Goal: Communication & Community: Participate in discussion

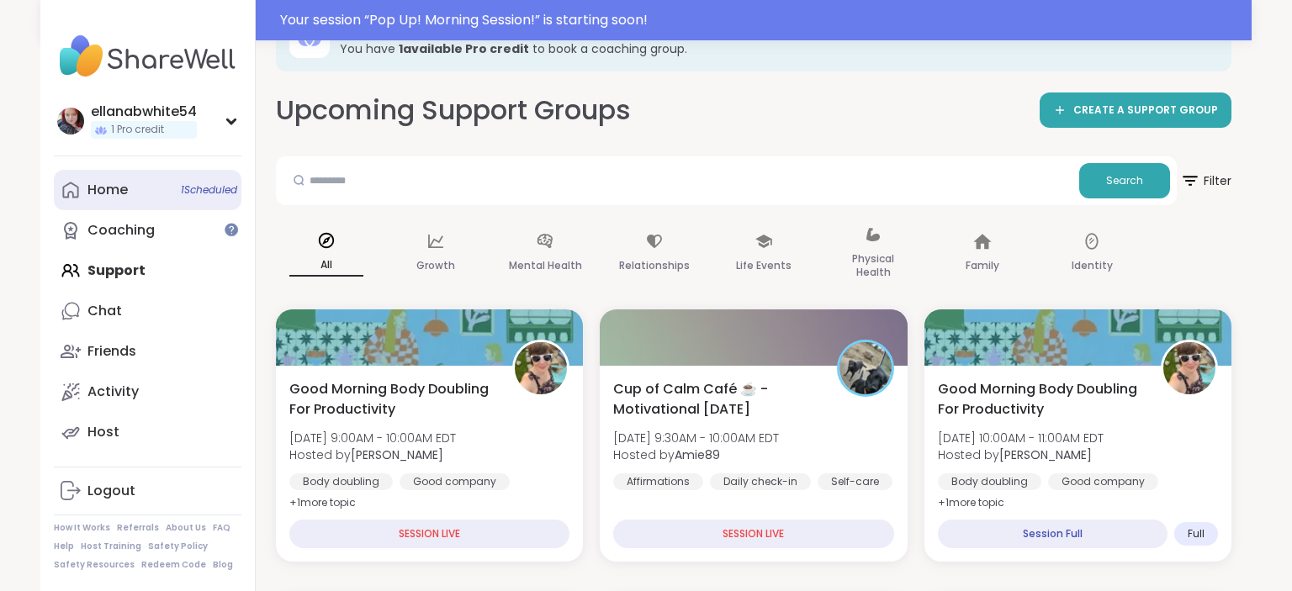
click at [109, 194] on div "Home 1 Scheduled" at bounding box center [107, 190] width 40 height 19
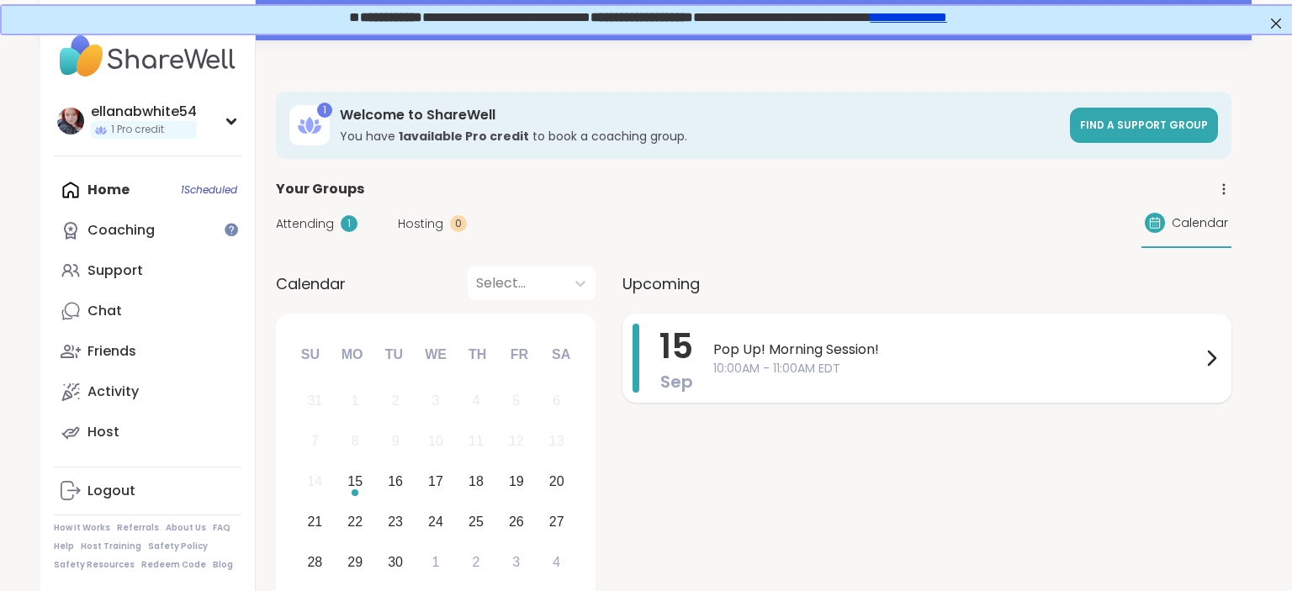
click at [765, 348] on span "Pop Up! Morning Session!" at bounding box center [957, 350] width 488 height 20
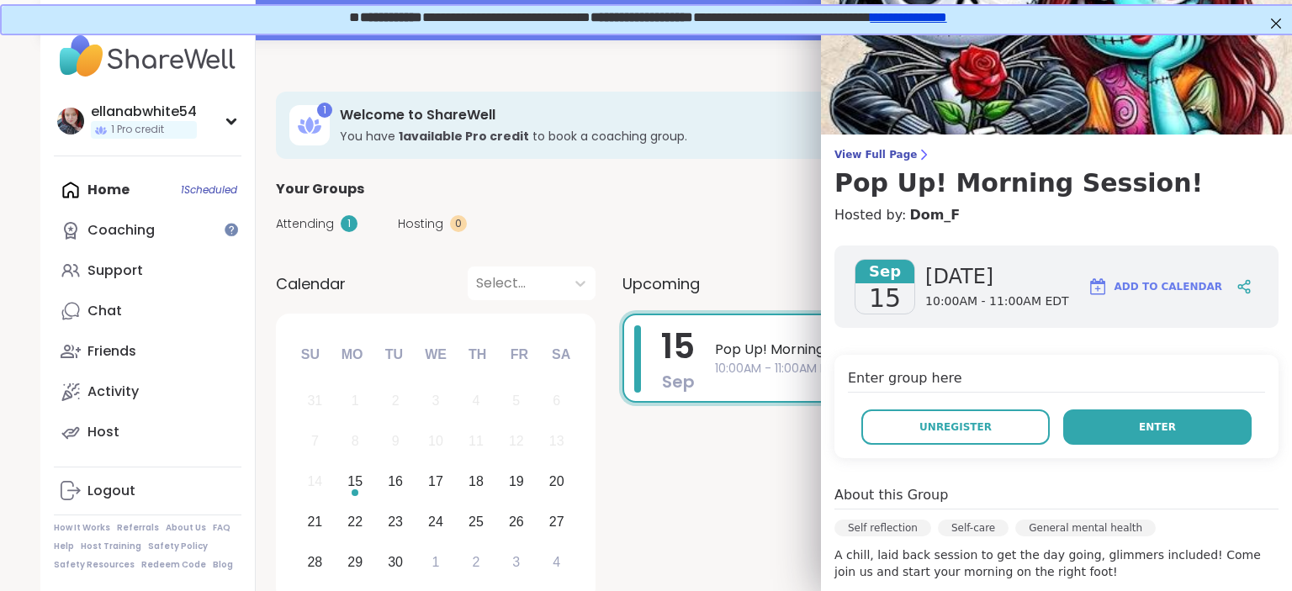
click at [1203, 428] on button "Enter" at bounding box center [1157, 427] width 188 height 35
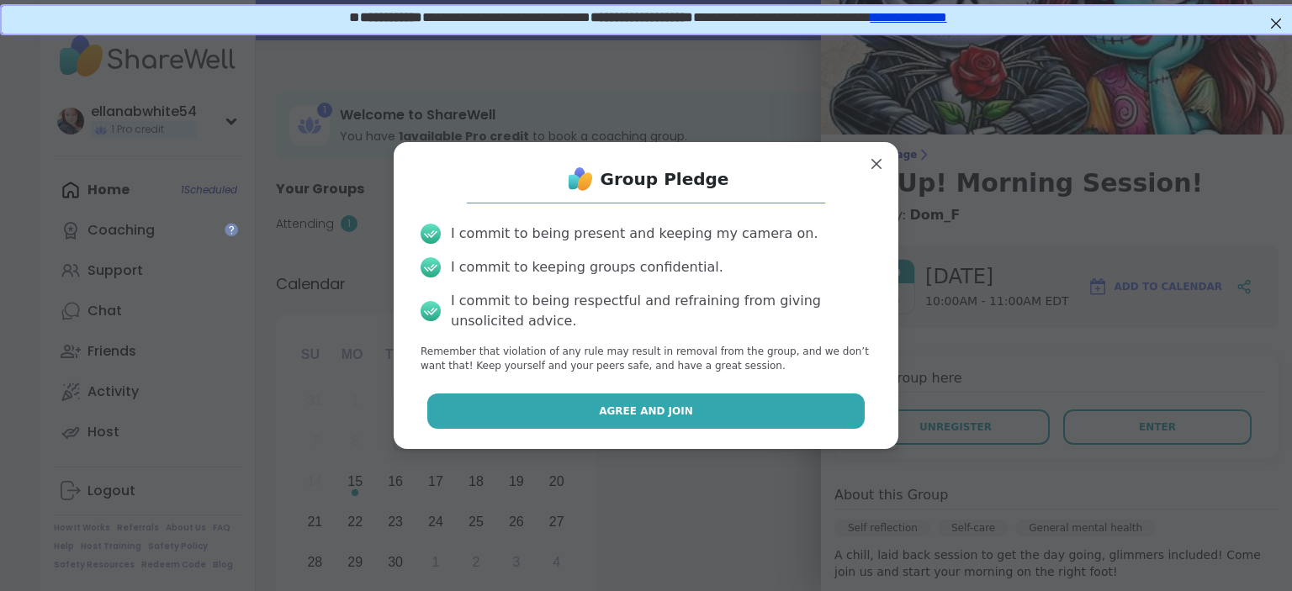
click at [747, 416] on button "Agree and Join" at bounding box center [646, 411] width 438 height 35
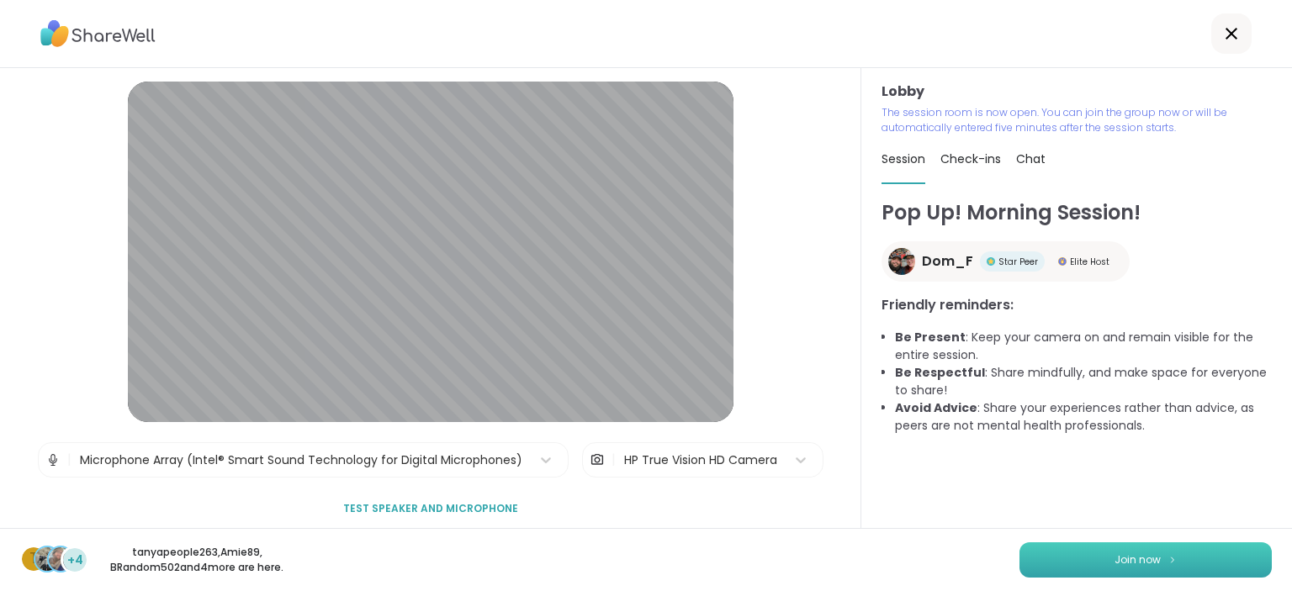
click at [1206, 554] on button "Join now" at bounding box center [1146, 560] width 252 height 35
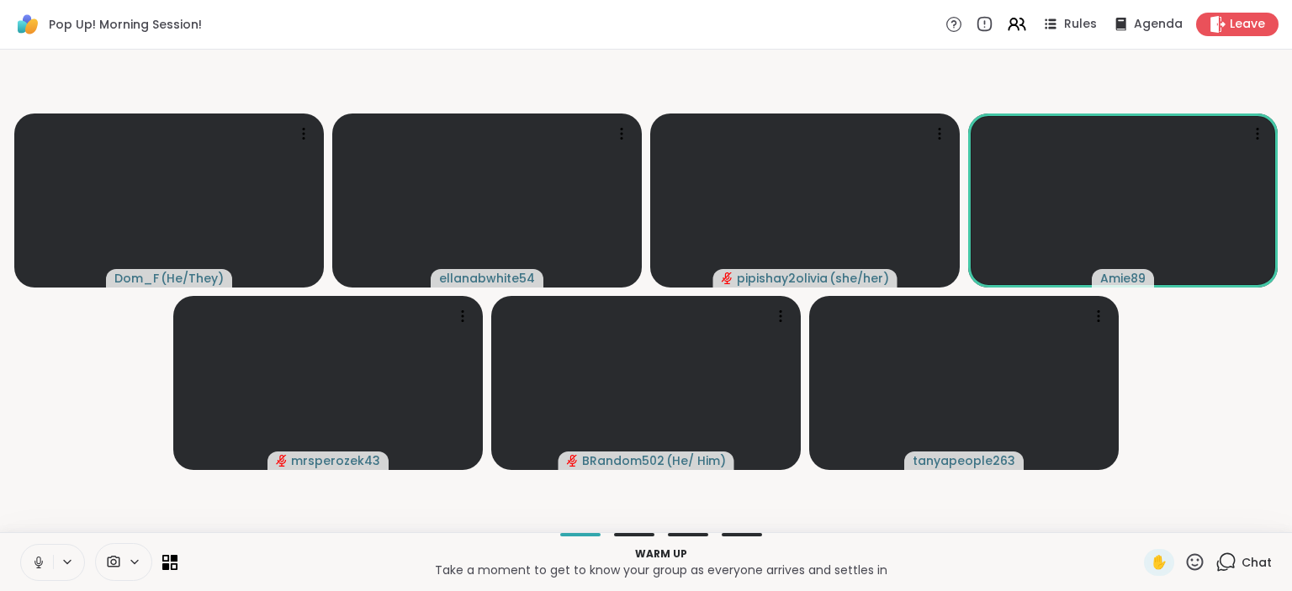
click at [39, 561] on icon at bounding box center [38, 562] width 15 height 15
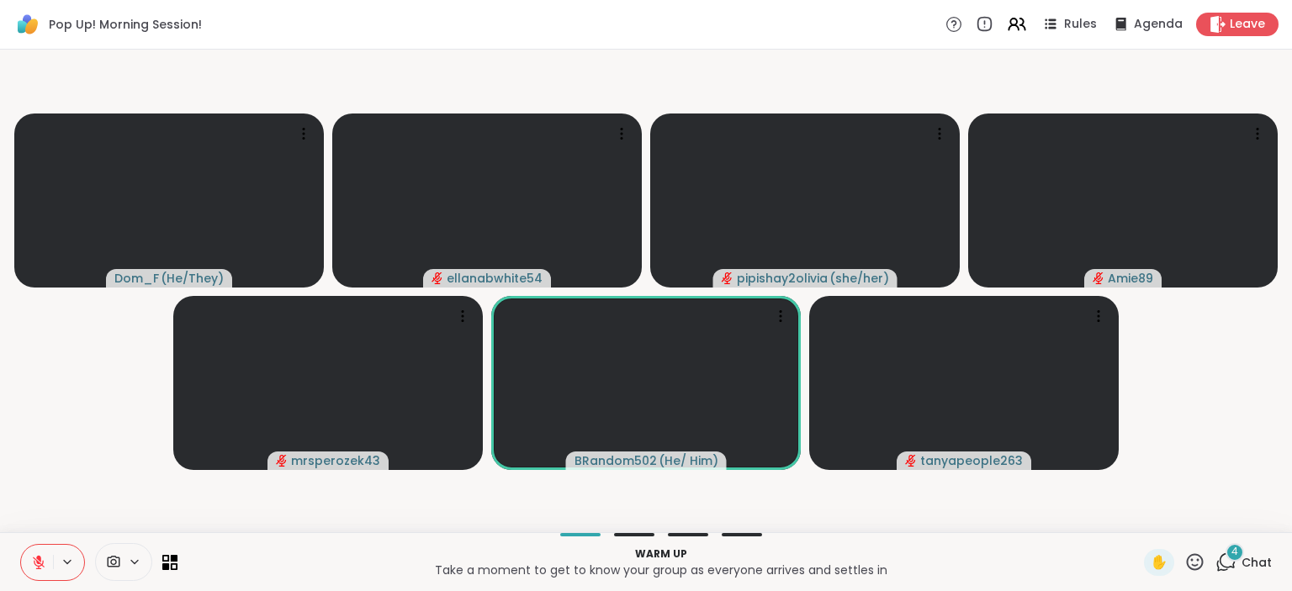
click at [1243, 561] on div "4 Chat" at bounding box center [1244, 562] width 56 height 27
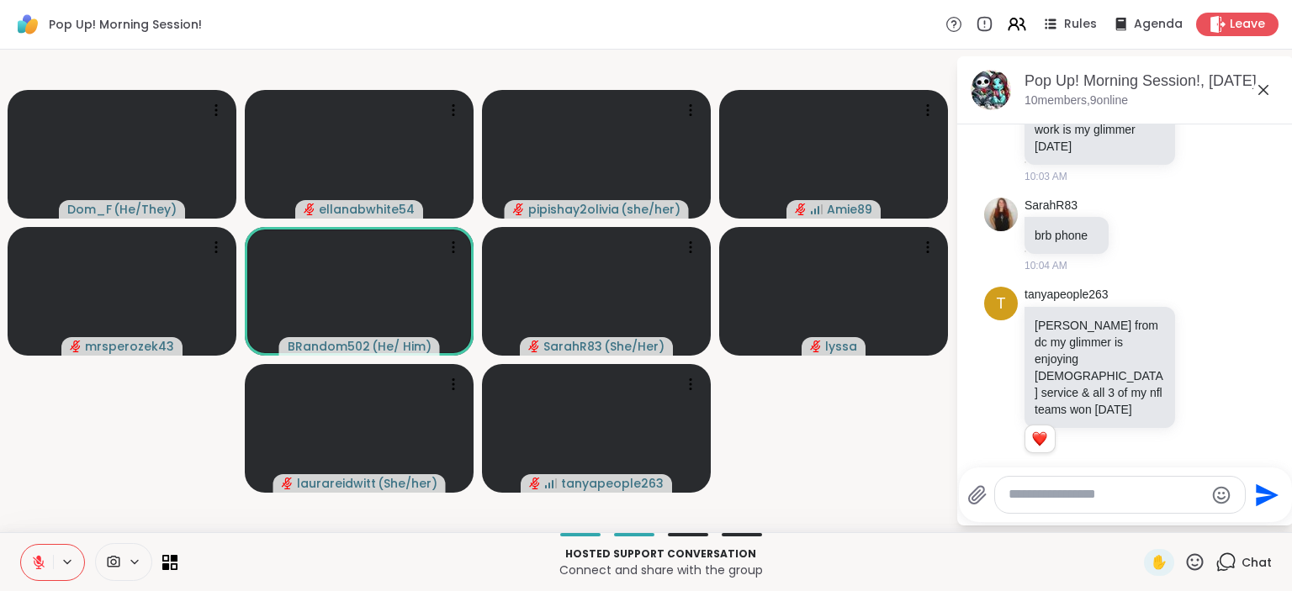
scroll to position [1498, 0]
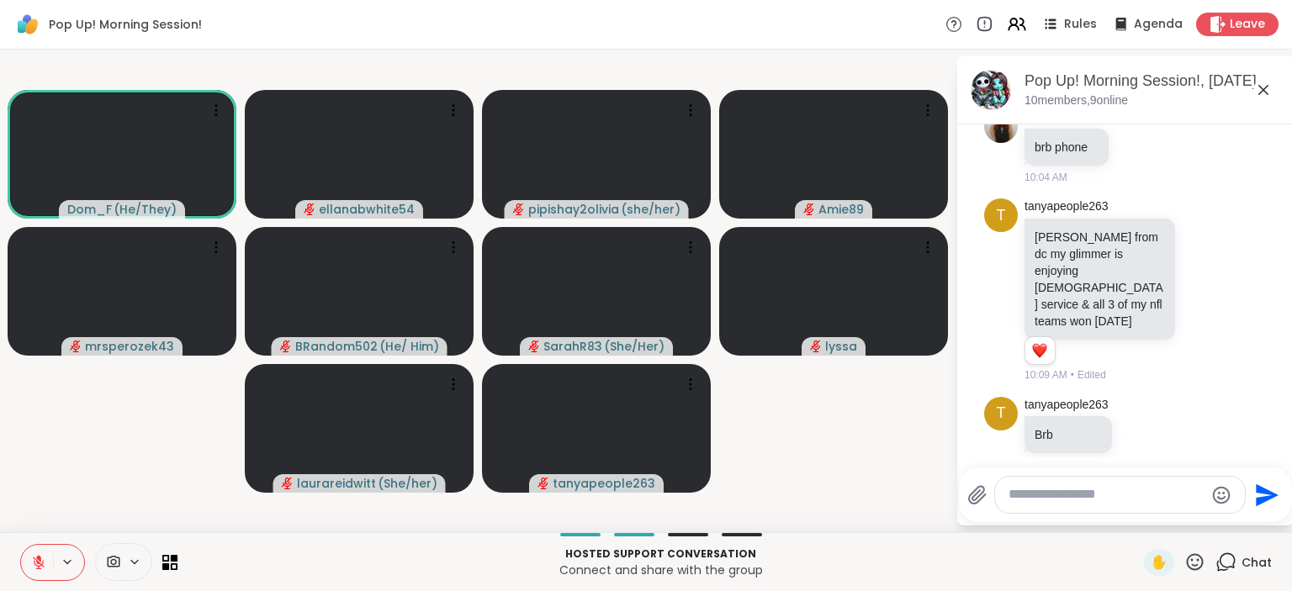
click at [34, 558] on icon at bounding box center [39, 563] width 12 height 12
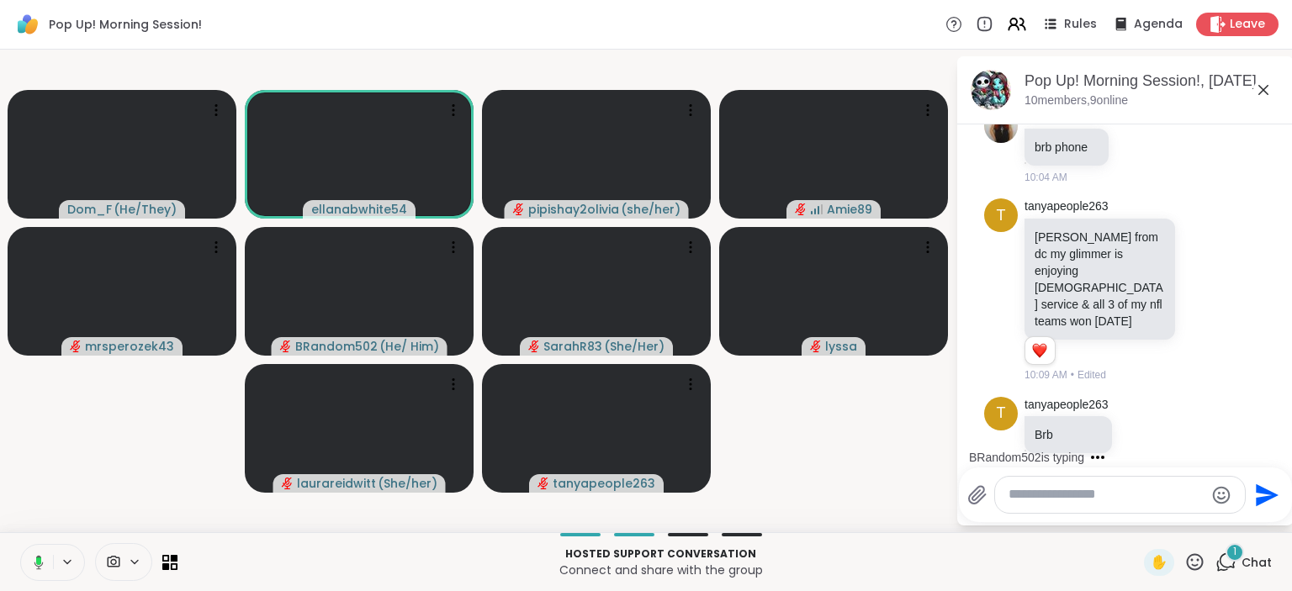
scroll to position [1622, 0]
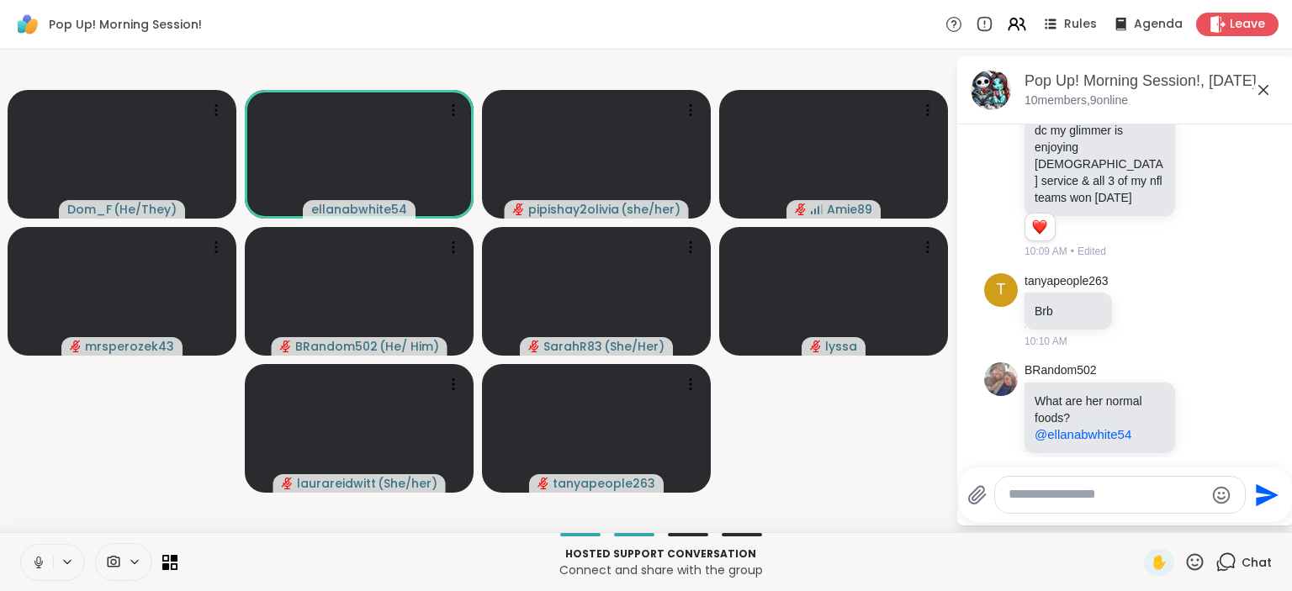
click at [34, 558] on icon at bounding box center [38, 562] width 15 height 15
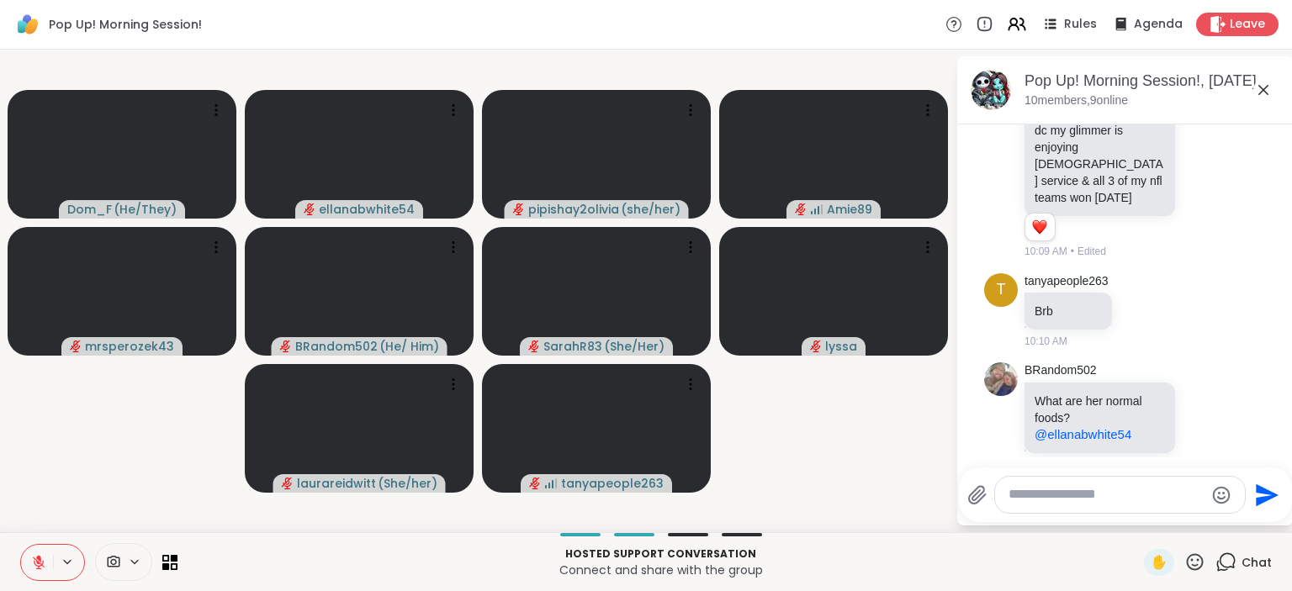
click at [1031, 499] on textarea "Type your message" at bounding box center [1107, 495] width 196 height 18
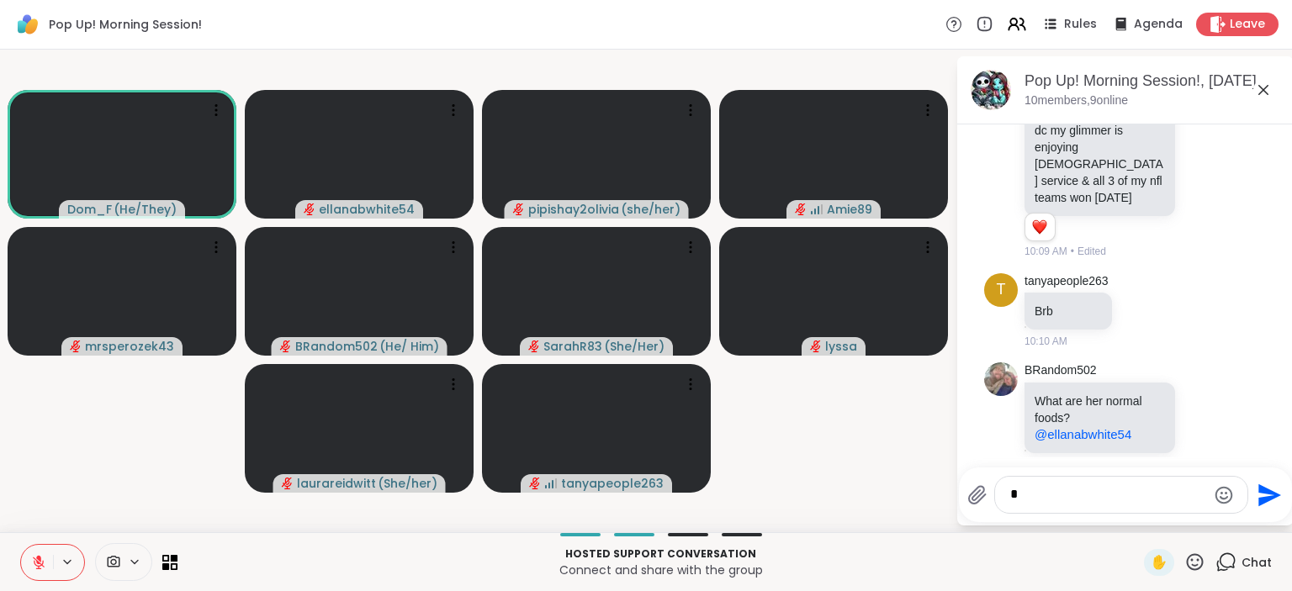
click at [1031, 499] on textarea "*" at bounding box center [1108, 495] width 196 height 18
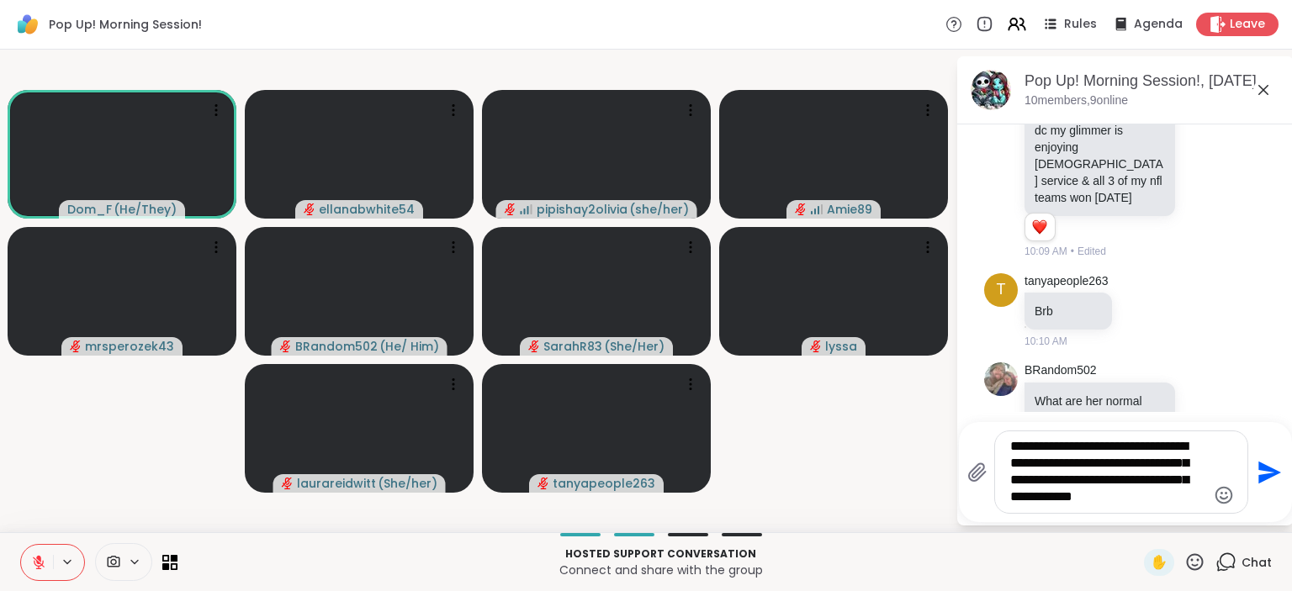
type textarea "**********"
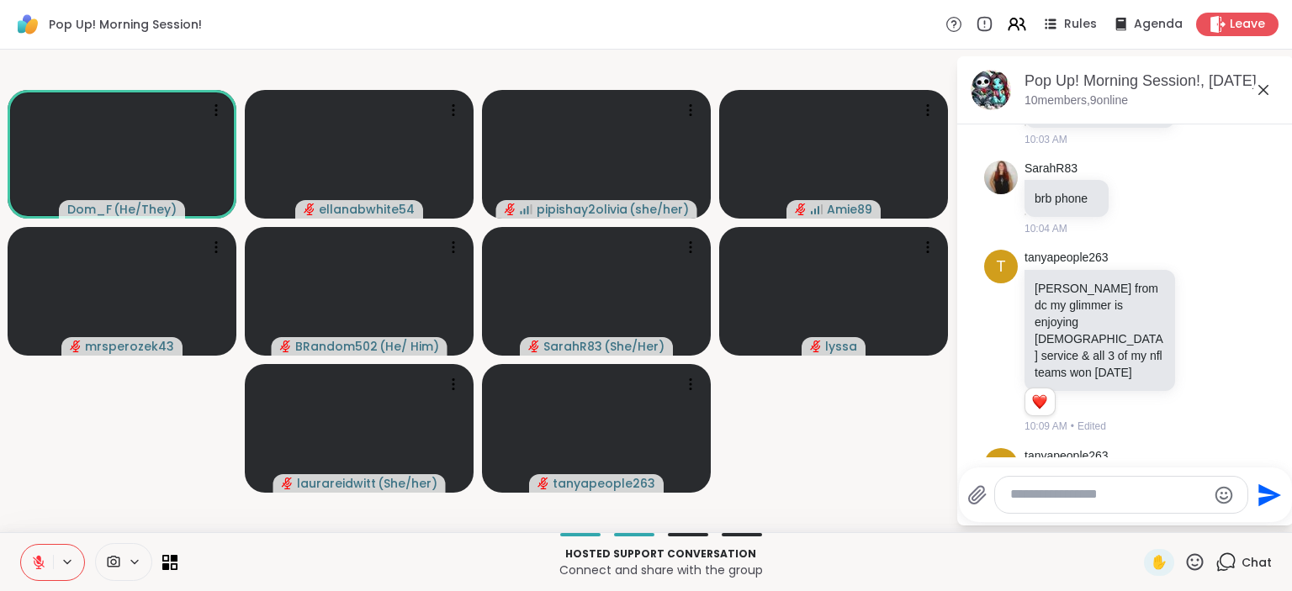
scroll to position [1795, 0]
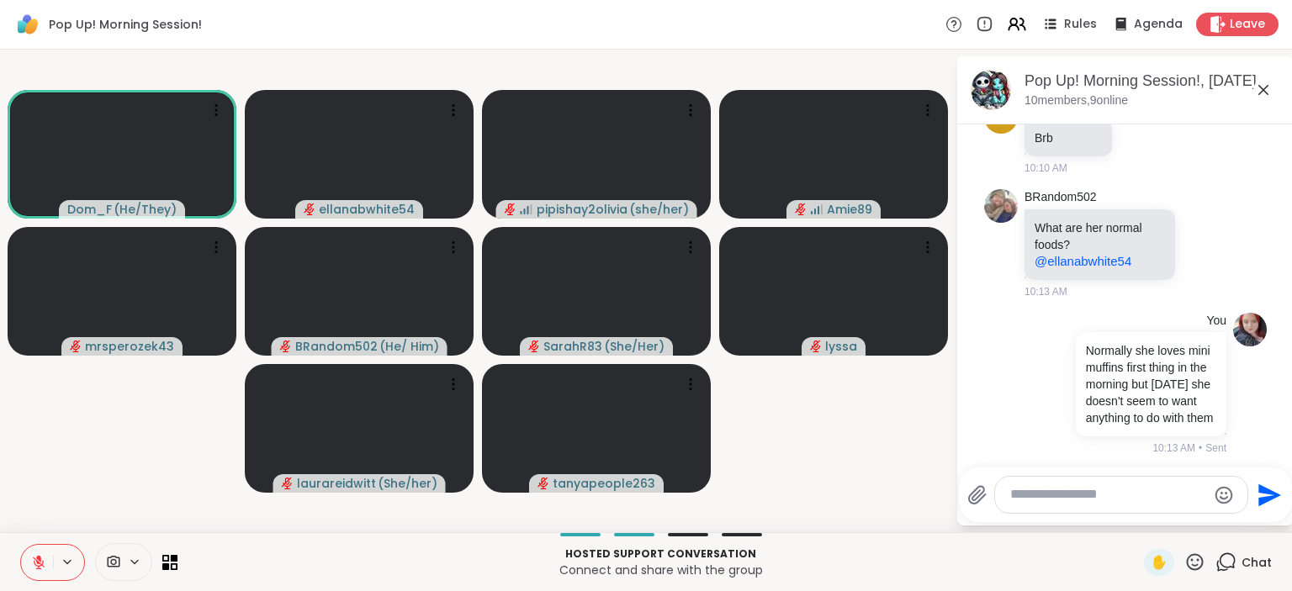
click at [41, 560] on icon at bounding box center [38, 562] width 15 height 15
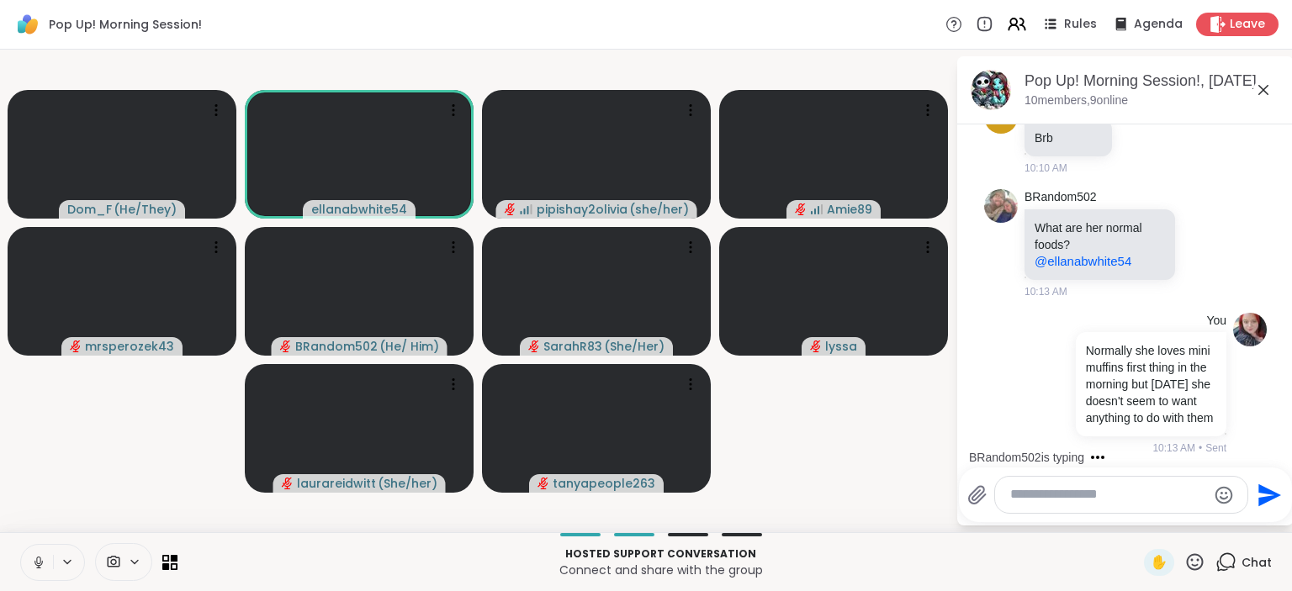
click at [41, 560] on icon at bounding box center [38, 562] width 15 height 15
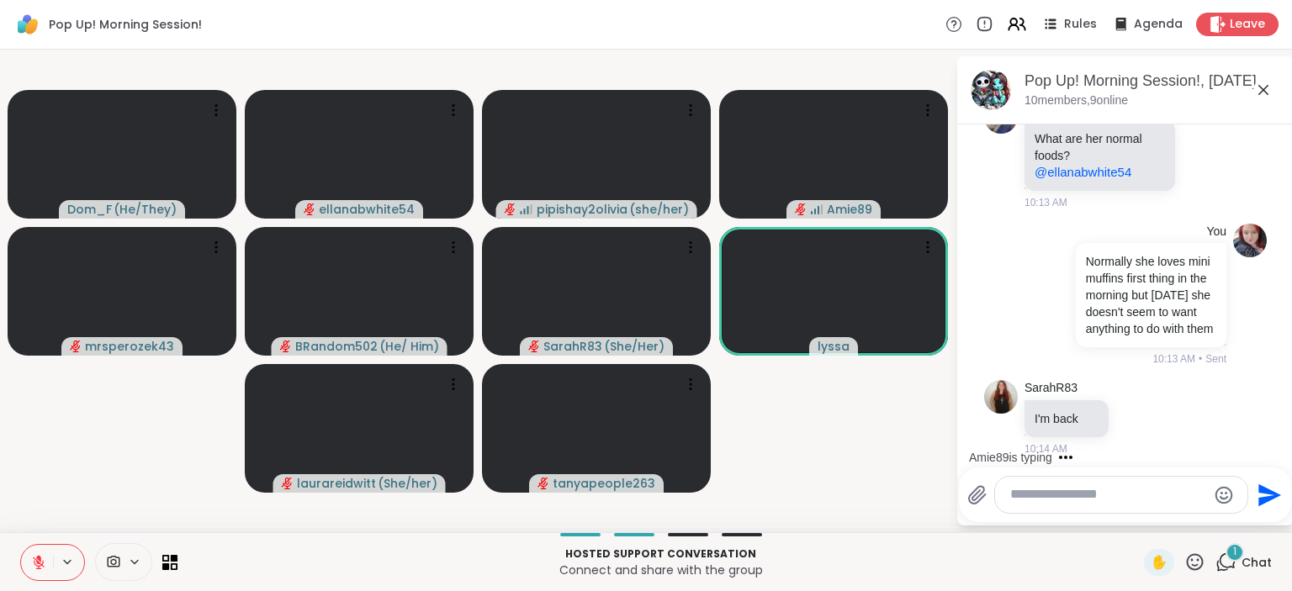
scroll to position [1974, 0]
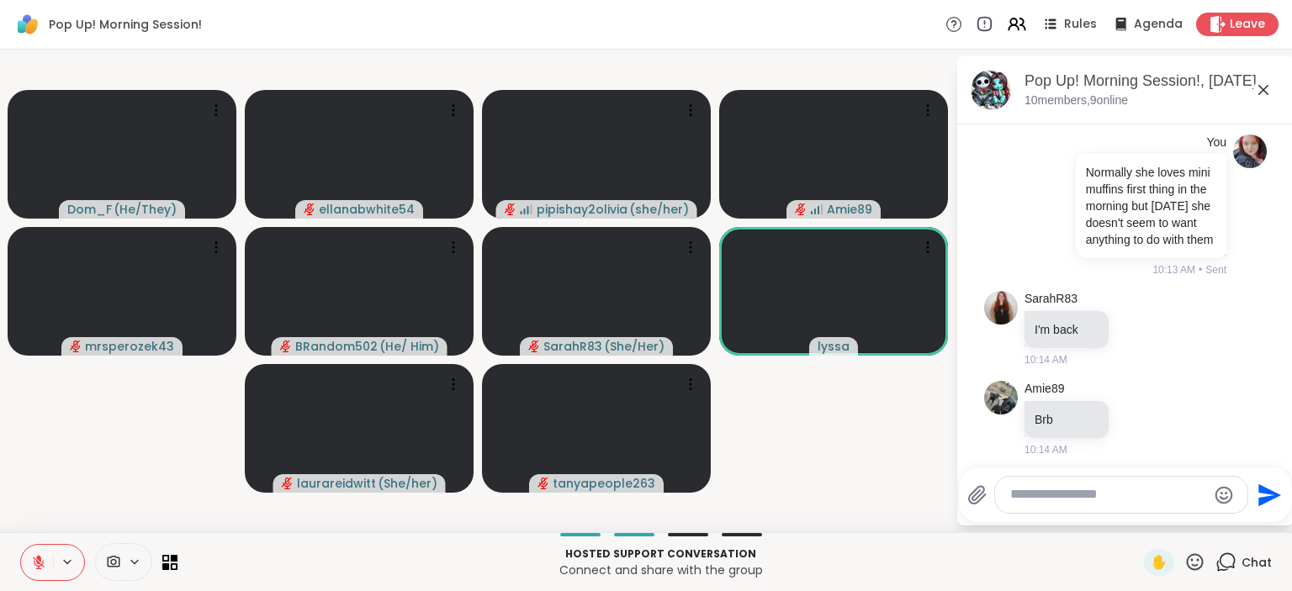
click at [1200, 567] on icon at bounding box center [1195, 562] width 21 height 21
click at [1254, 508] on div "🎉" at bounding box center [1257, 518] width 30 height 27
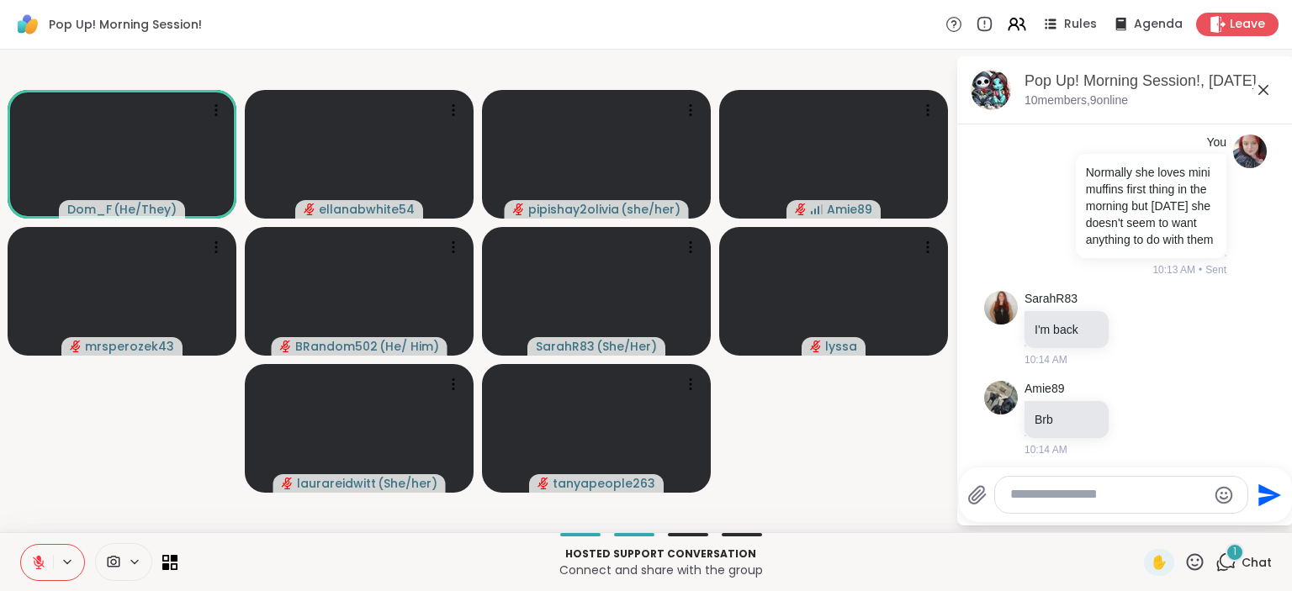
scroll to position [2278, 0]
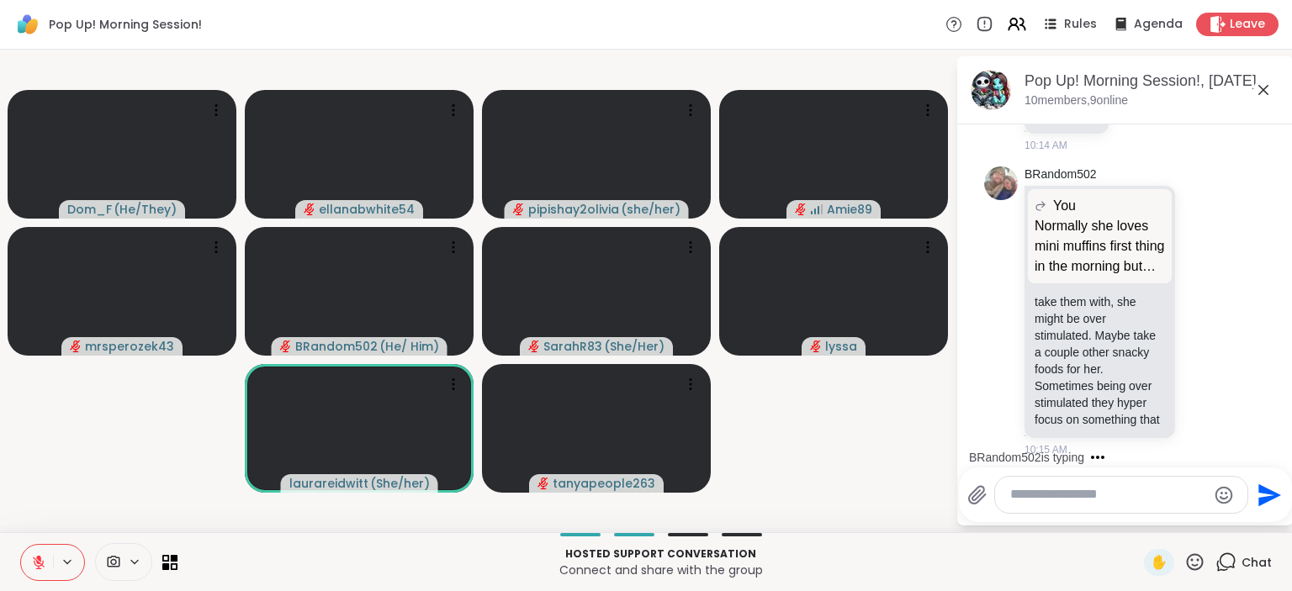
click at [1126, 503] on textarea "Type your message" at bounding box center [1108, 495] width 196 height 18
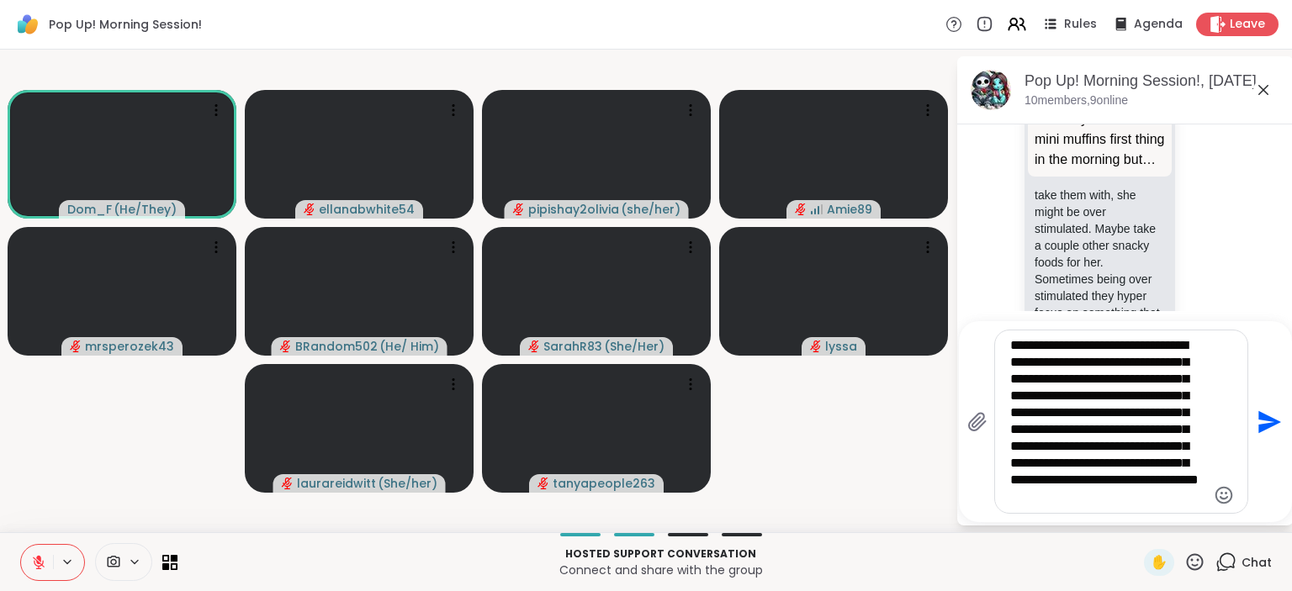
scroll to position [9, 0]
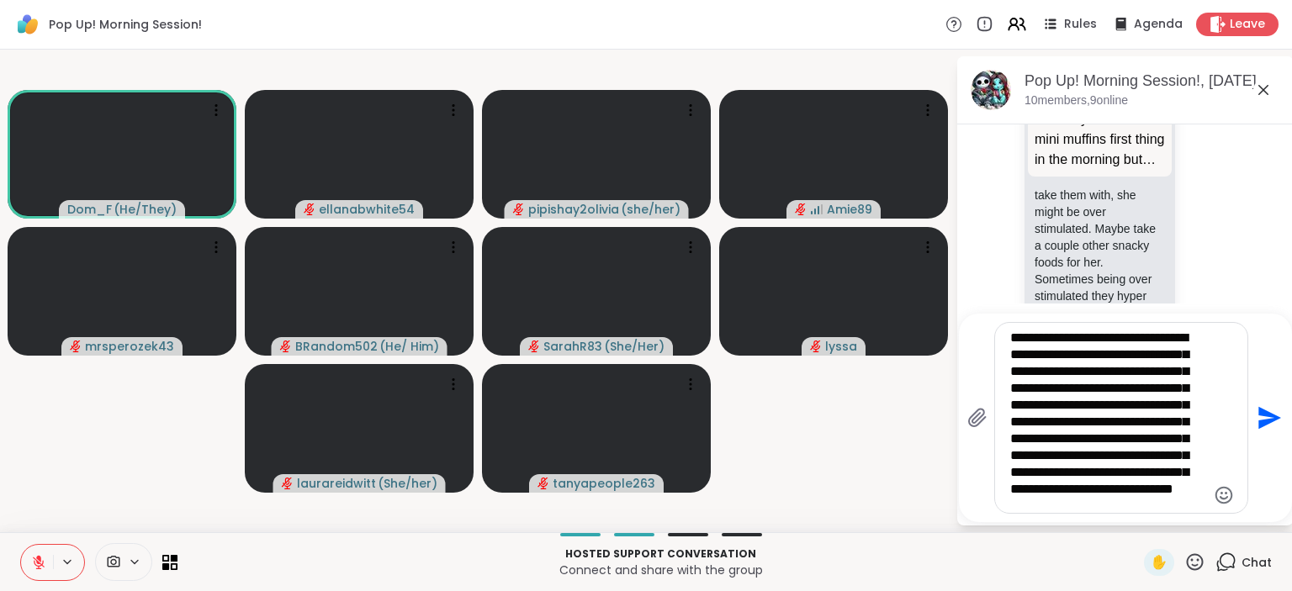
type textarea "**********"
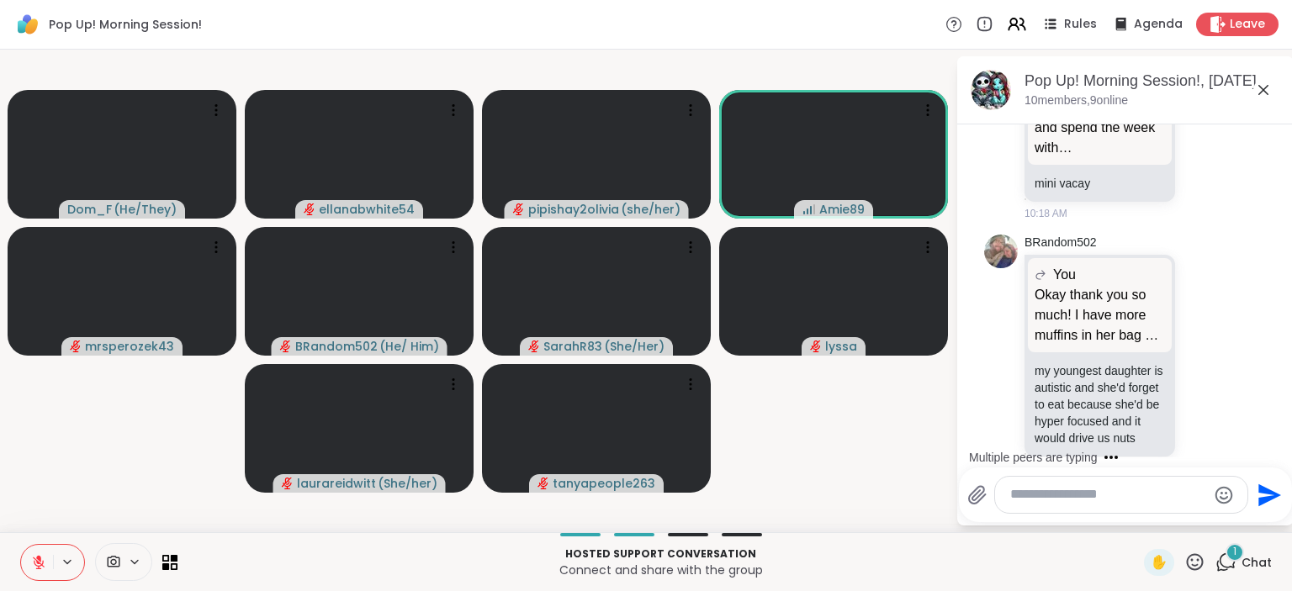
scroll to position [3421, 0]
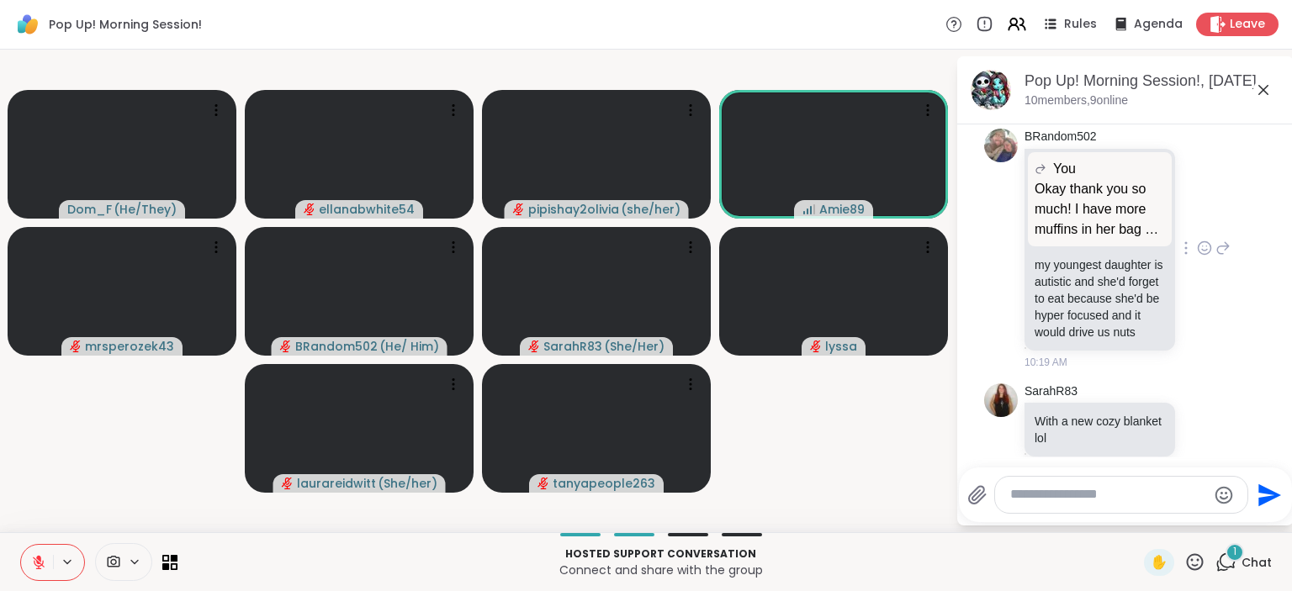
click at [1209, 240] on icon at bounding box center [1204, 248] width 15 height 17
click at [1072, 214] on div "Select Reaction: Heart" at bounding box center [1070, 221] width 15 height 15
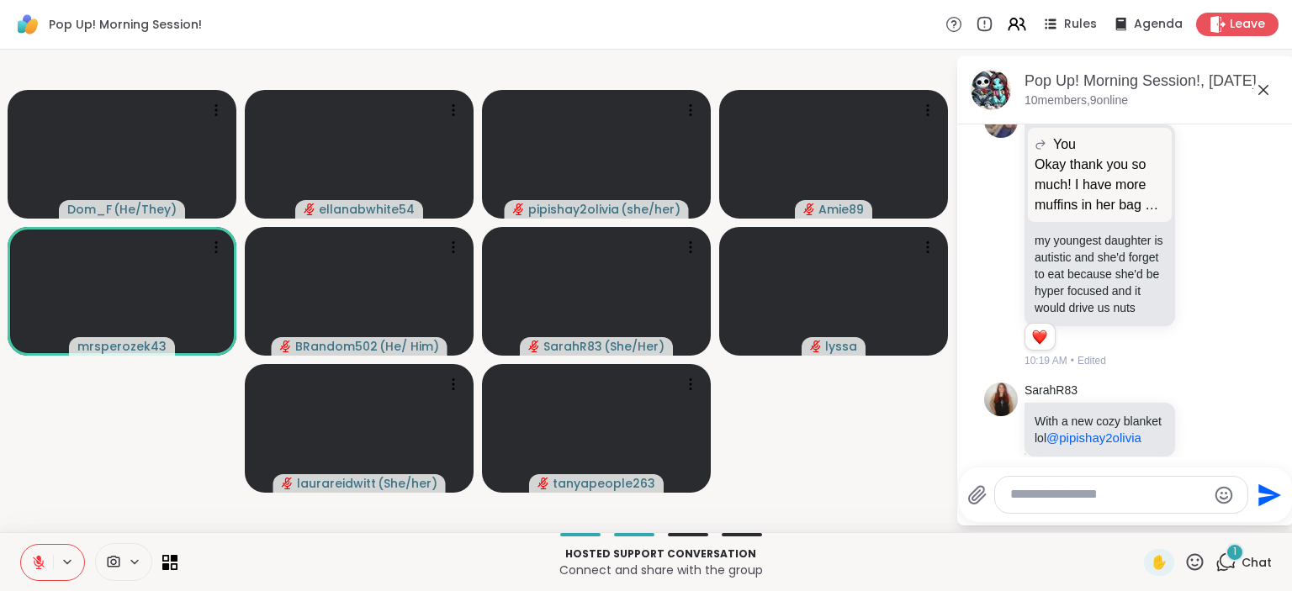
click at [1153, 502] on textarea "Type your message" at bounding box center [1108, 495] width 196 height 18
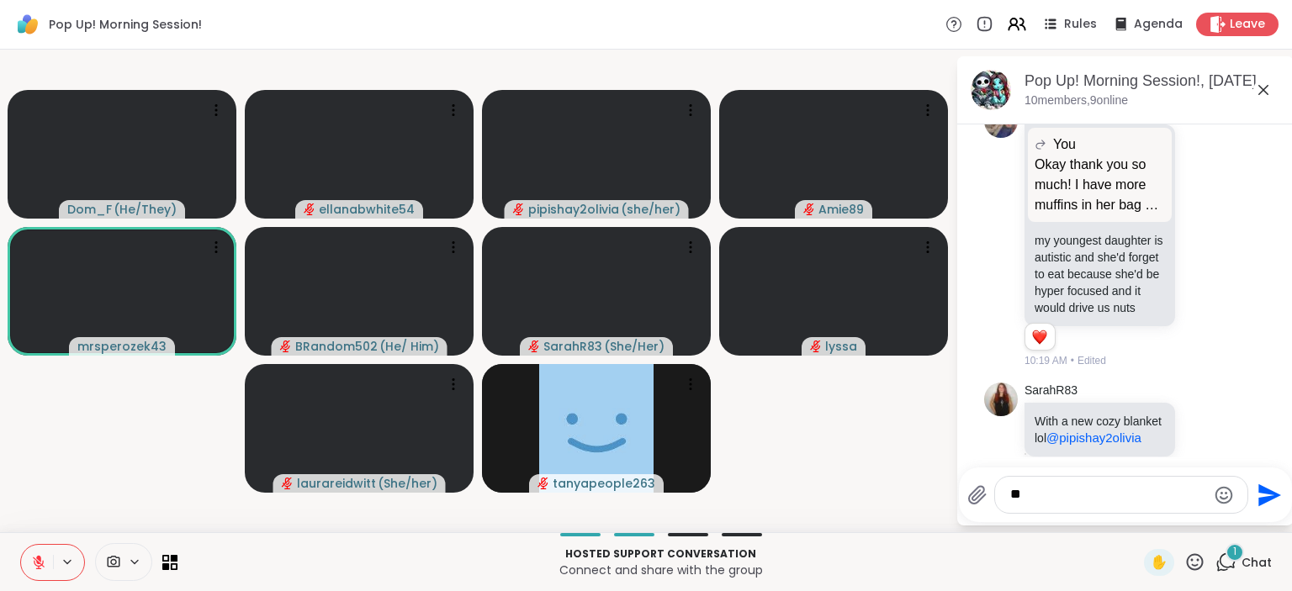
type textarea "***"
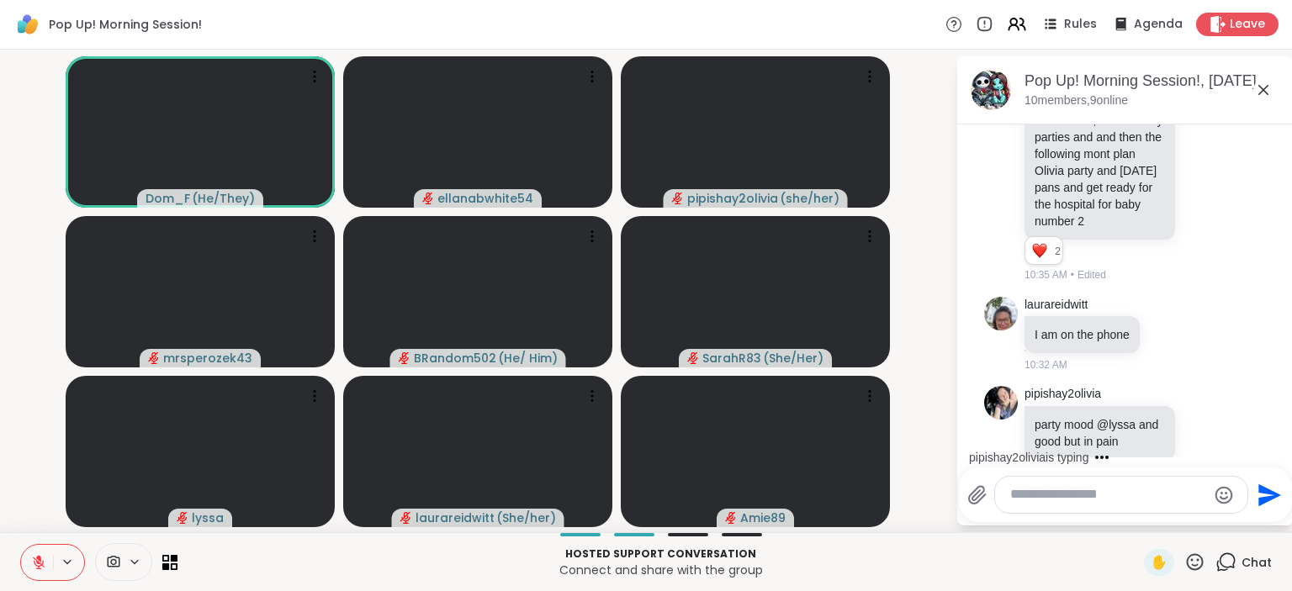
scroll to position [5058, 0]
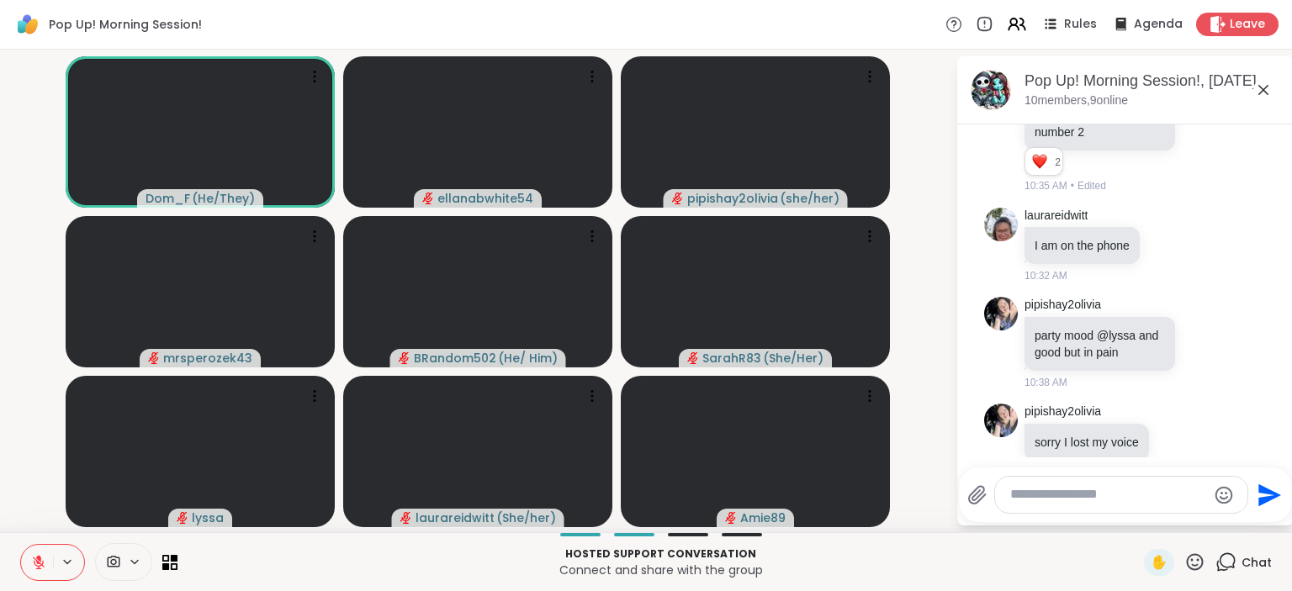
click at [29, 565] on button at bounding box center [37, 562] width 32 height 35
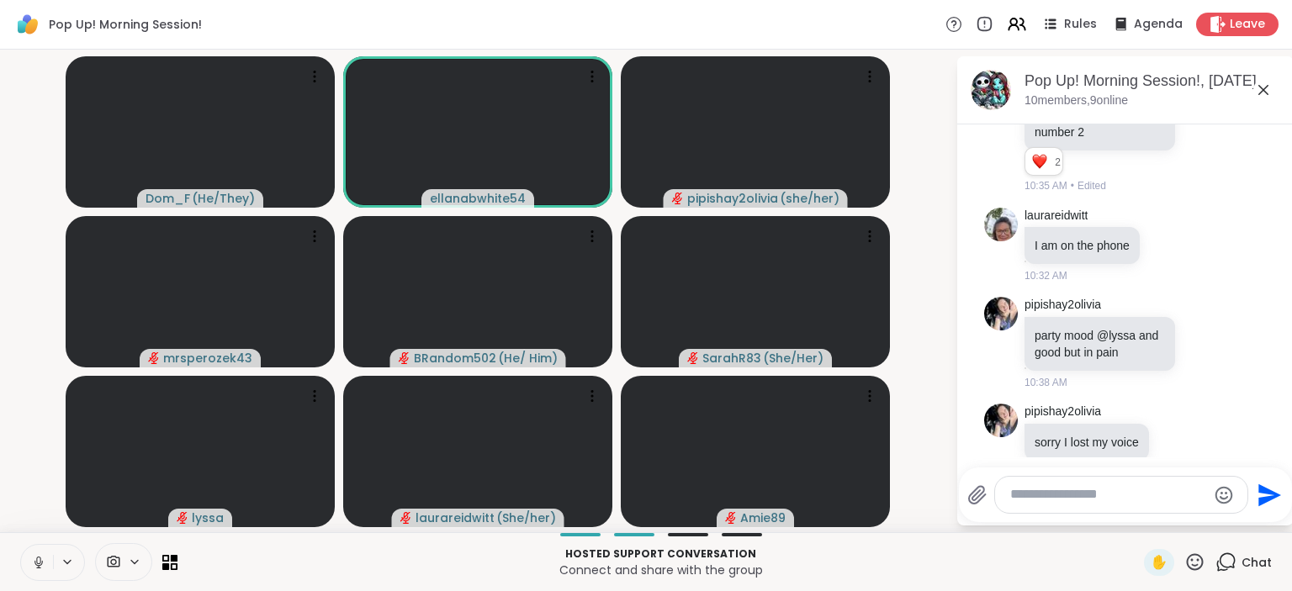
click at [29, 565] on button at bounding box center [37, 562] width 32 height 35
